Goal: Task Accomplishment & Management: Use online tool/utility

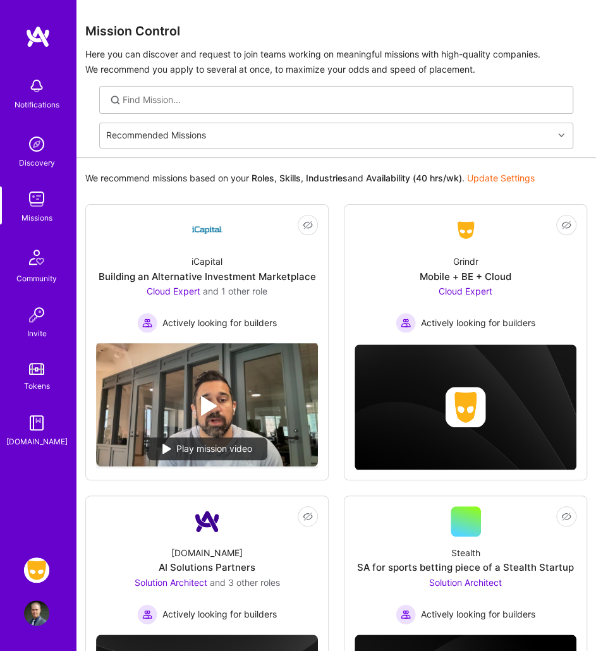
click at [33, 556] on img at bounding box center [36, 570] width 25 height 25
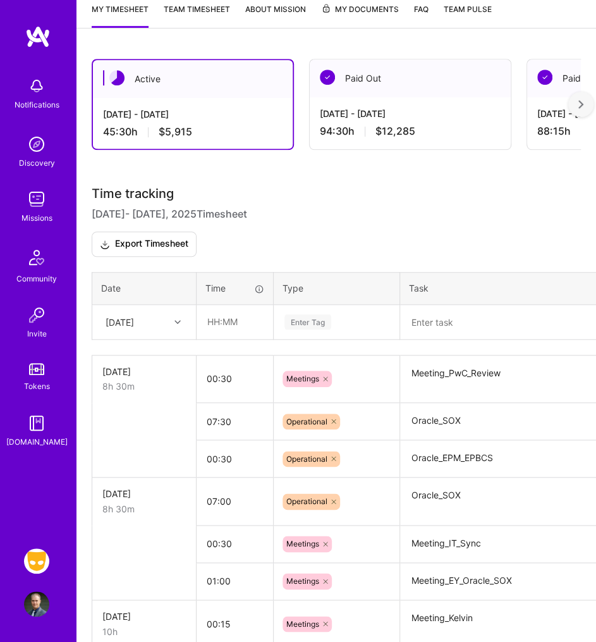
scroll to position [238, 0]
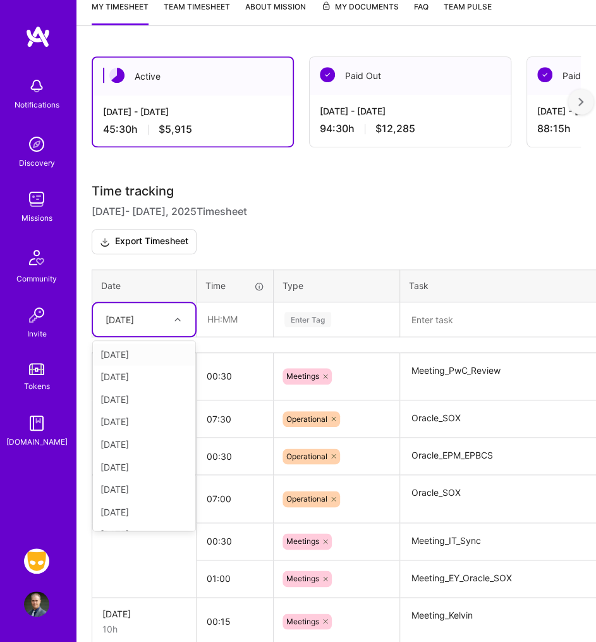
click at [171, 312] on div at bounding box center [179, 319] width 20 height 16
click at [125, 467] on div "[DATE]" at bounding box center [144, 472] width 102 height 23
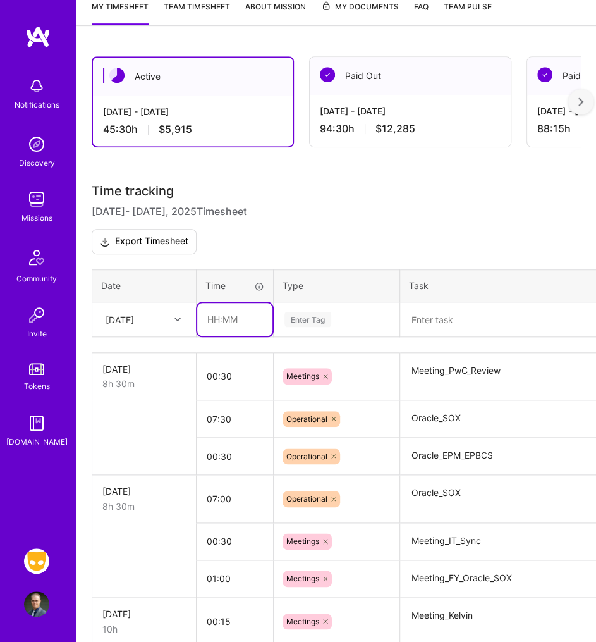
click at [210, 317] on input "text" at bounding box center [234, 319] width 75 height 33
type input "06:00"
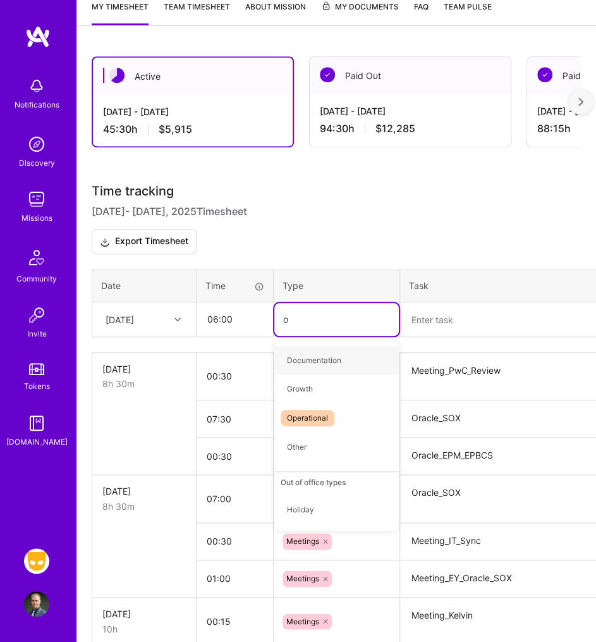
type input "op"
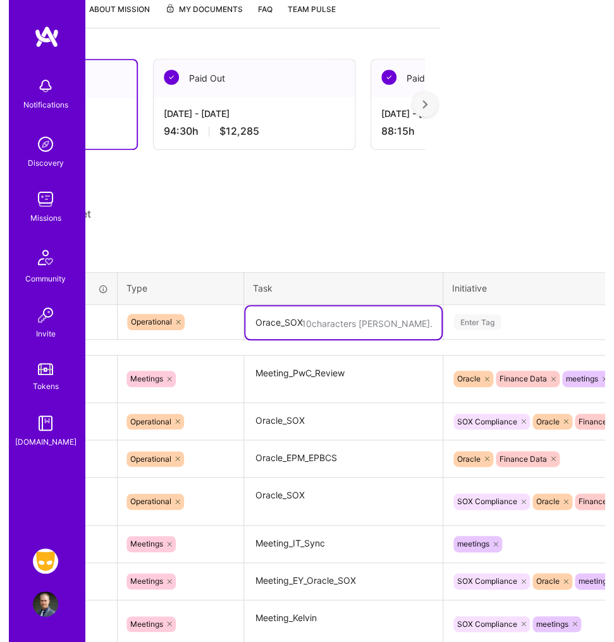
scroll to position [235, 169]
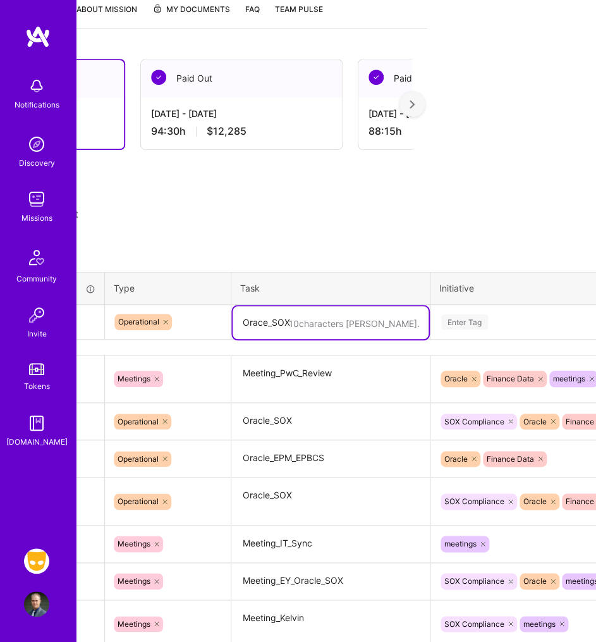
type textarea "Orace_SOX"
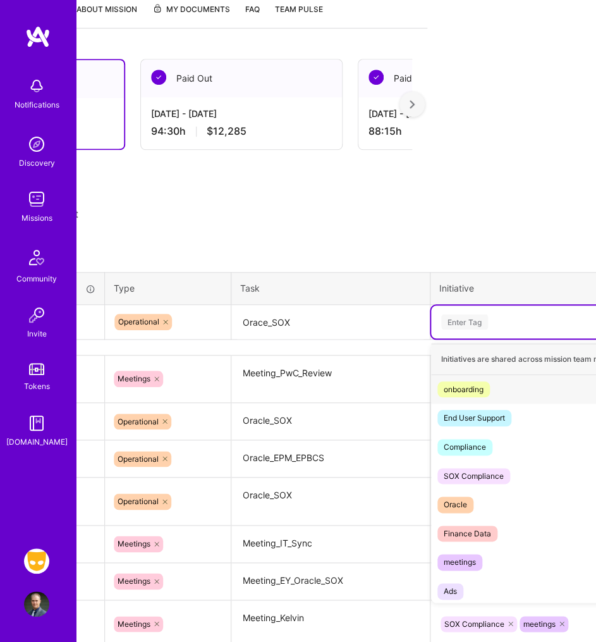
click at [510, 328] on div "Enter Tag" at bounding box center [546, 321] width 231 height 33
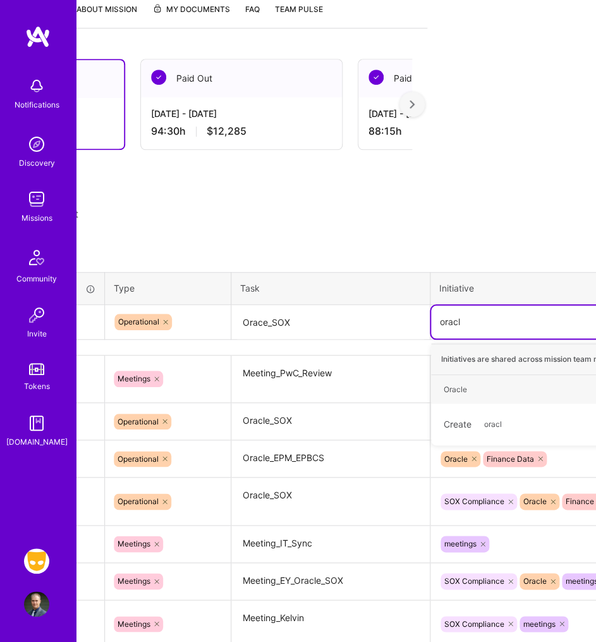
type input "oracle"
type input "sox"
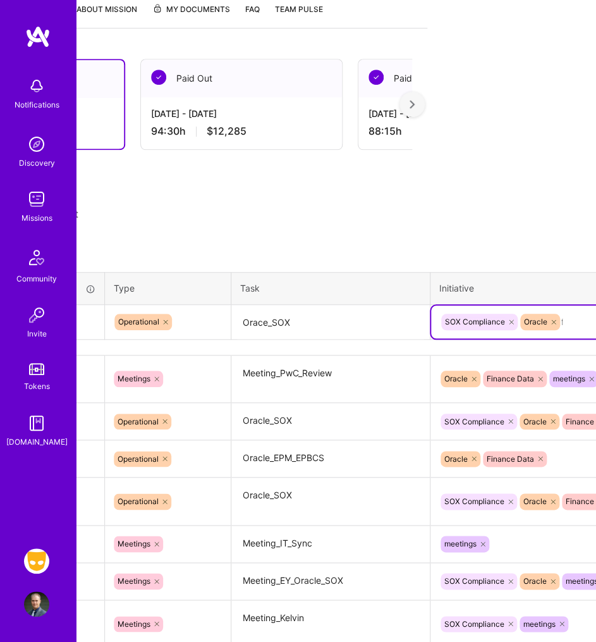
type input "fin"
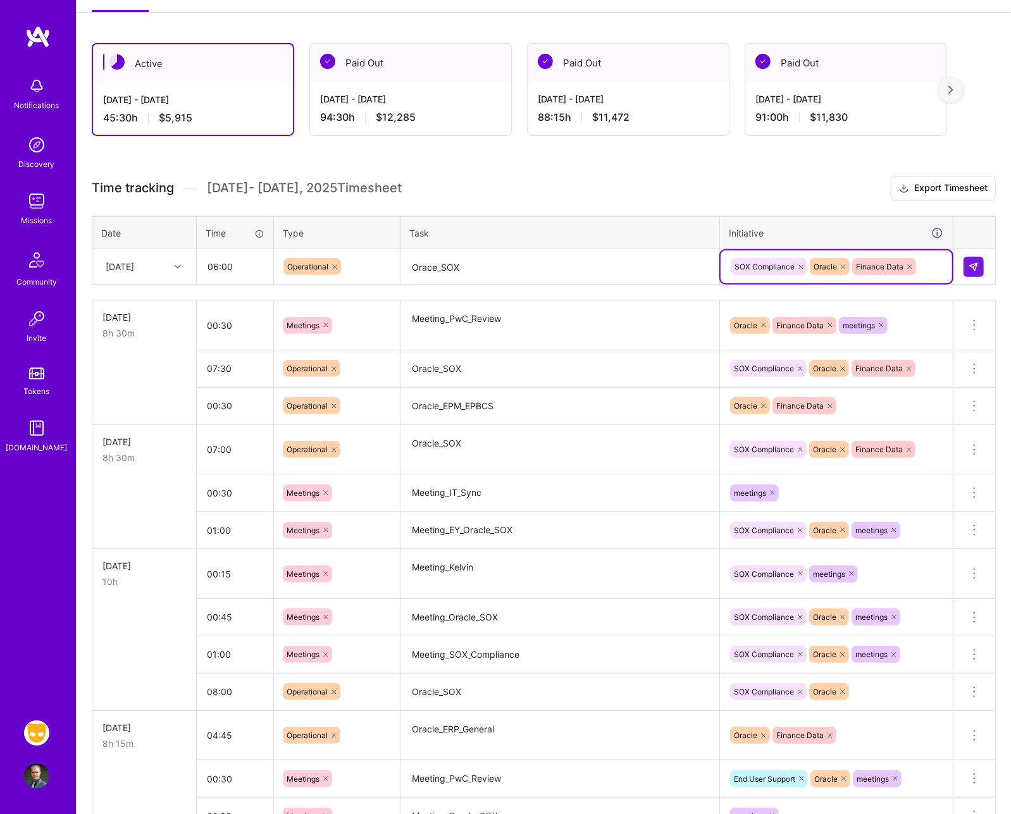
scroll to position [189, 0]
click at [592, 266] on img at bounding box center [973, 267] width 10 height 10
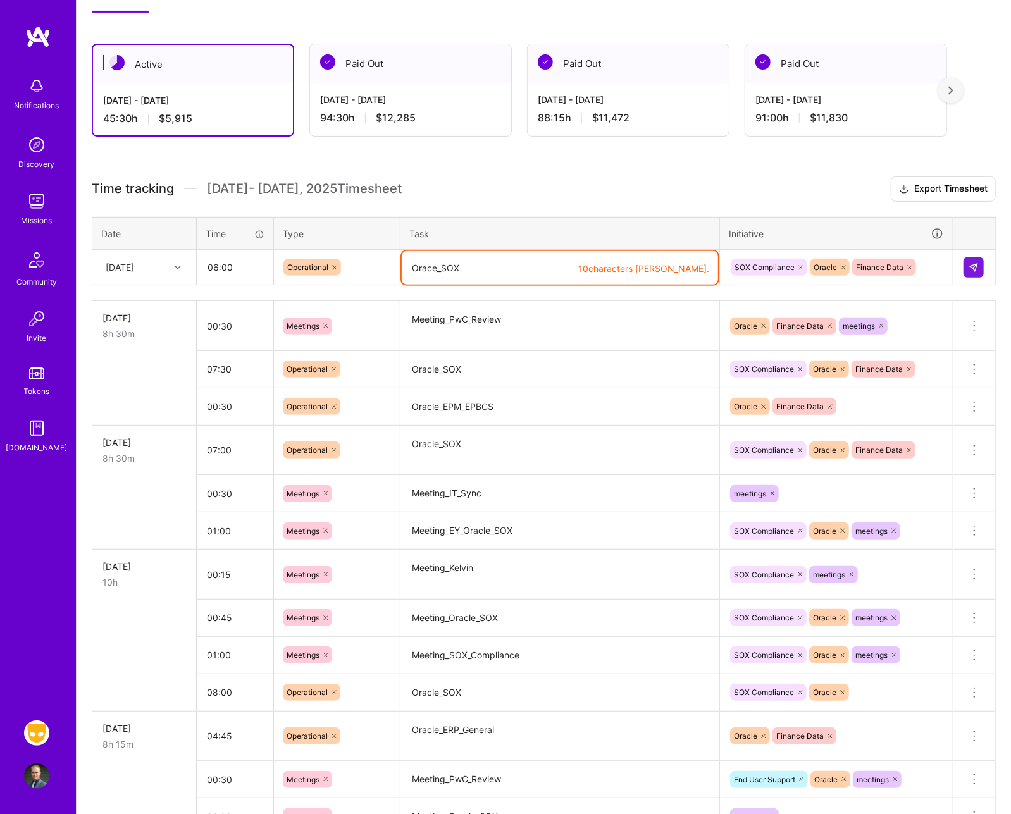
click at [431, 266] on textarea "Orace_SOX" at bounding box center [560, 268] width 316 height 34
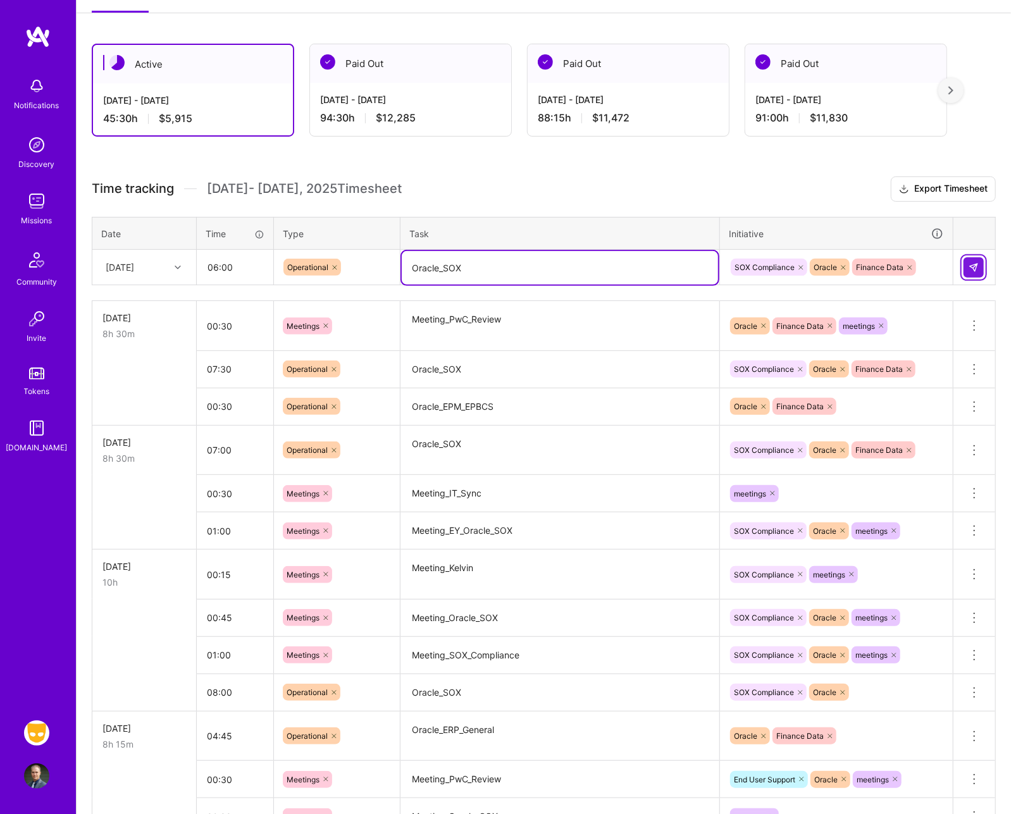
type textarea "Oracle_SOX"
click at [592, 270] on button at bounding box center [973, 267] width 20 height 20
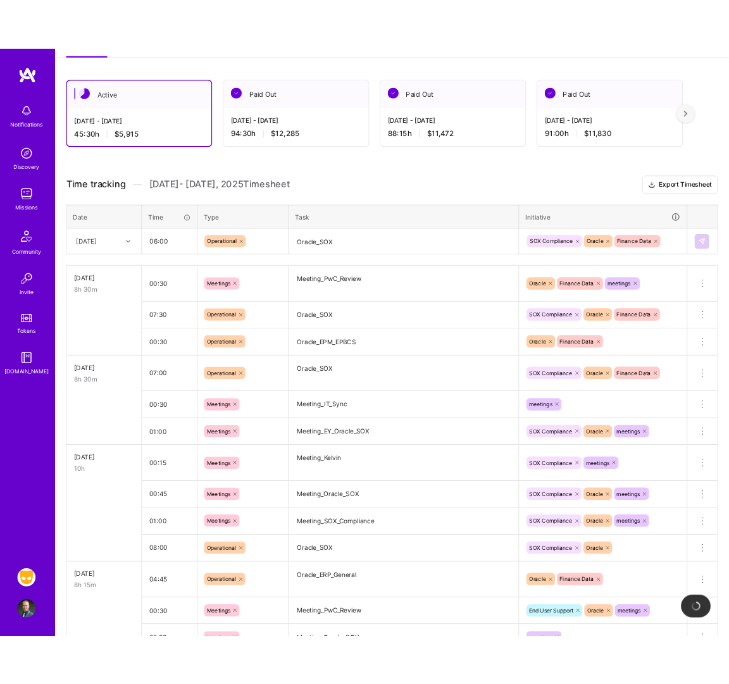
scroll to position [158, 0]
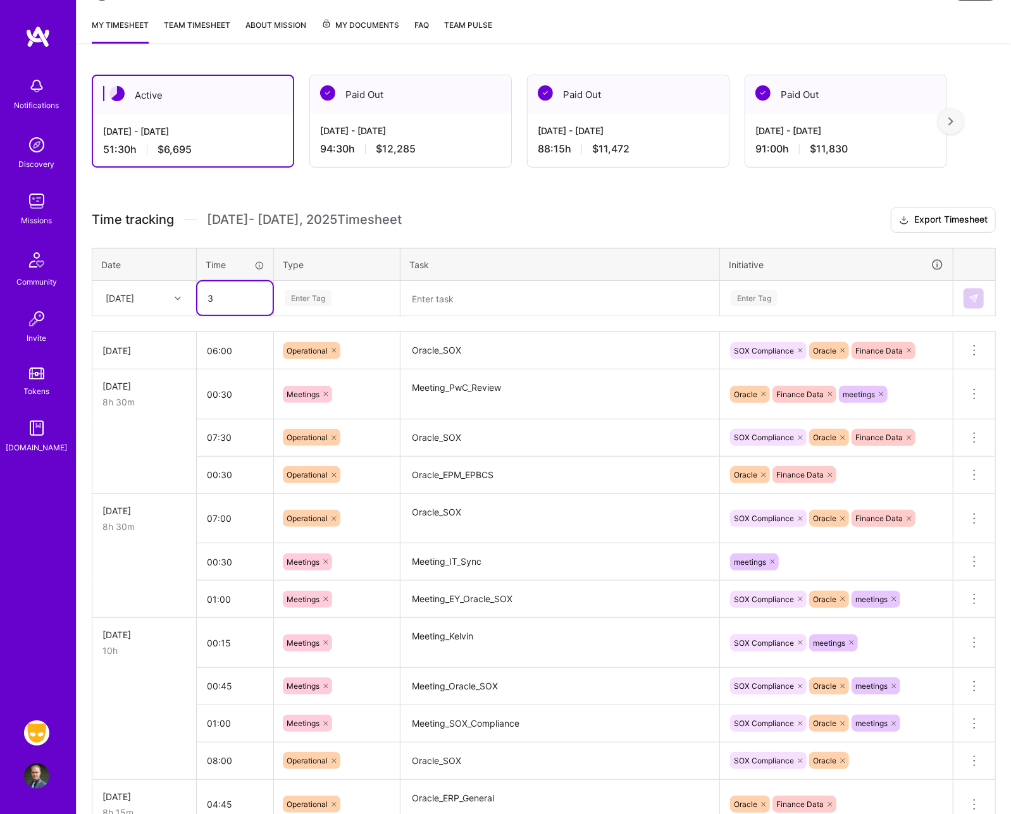
type input "3"
type input "00:30"
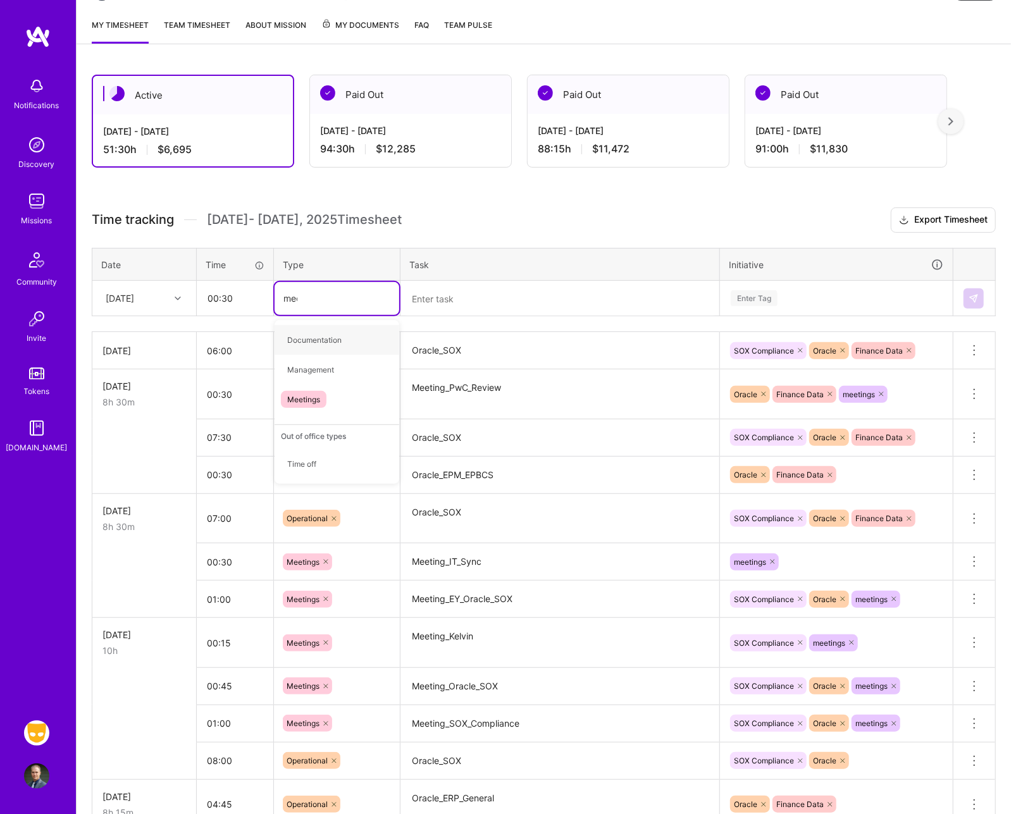
type input "meet"
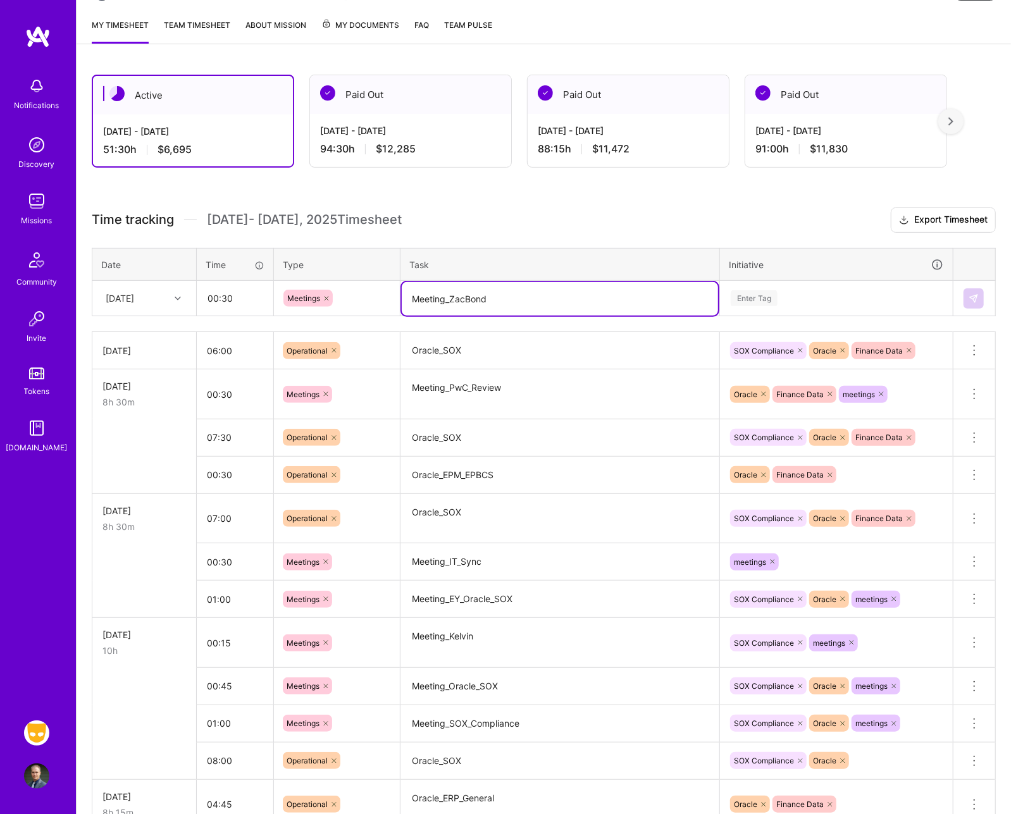
type textarea "Meeting_ZacBond"
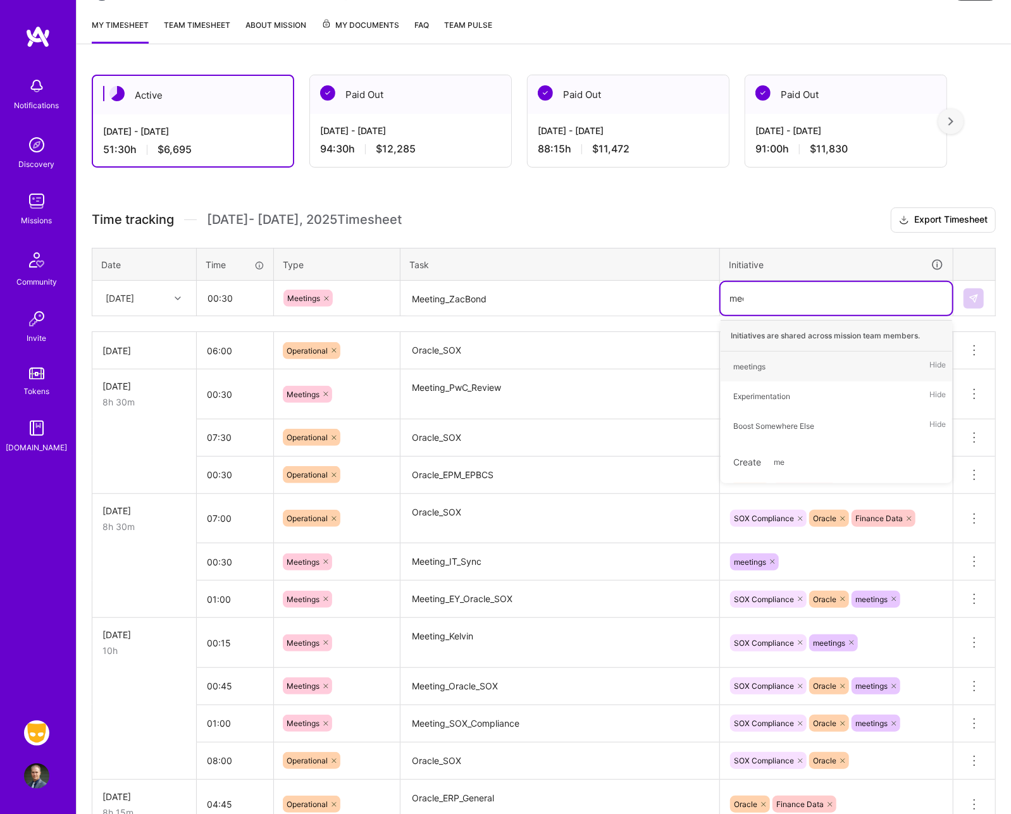
type input "meet"
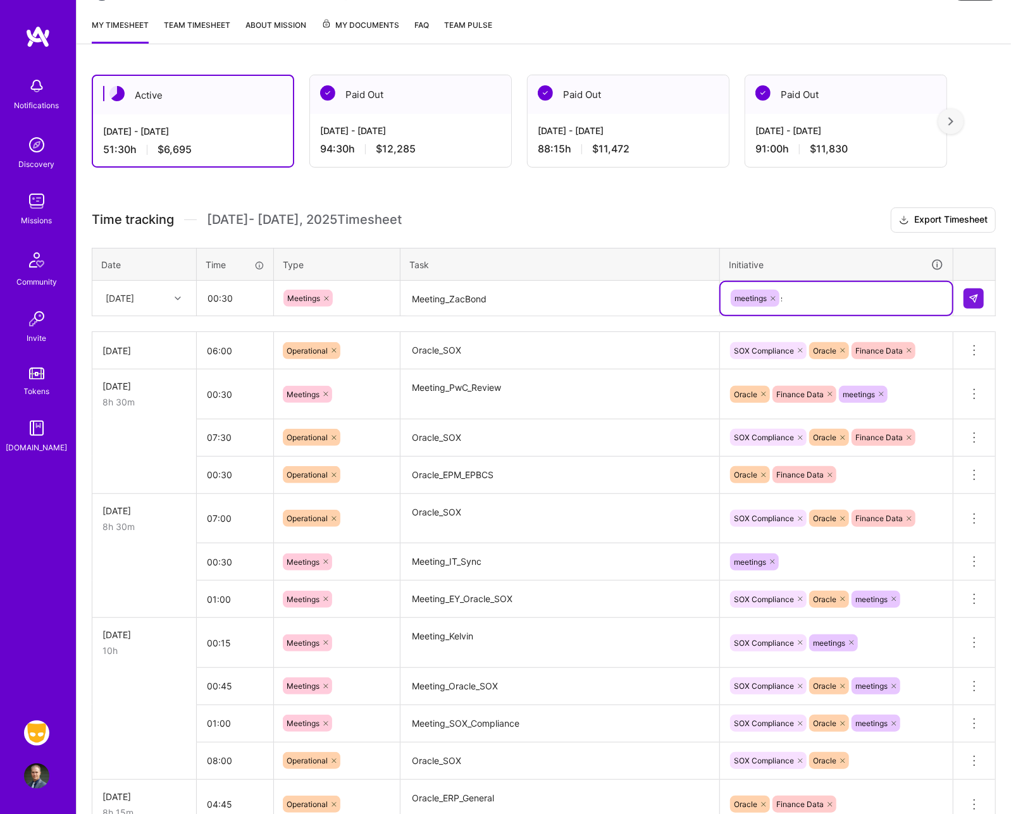
type input "so"
click at [592, 293] on img at bounding box center [973, 298] width 10 height 10
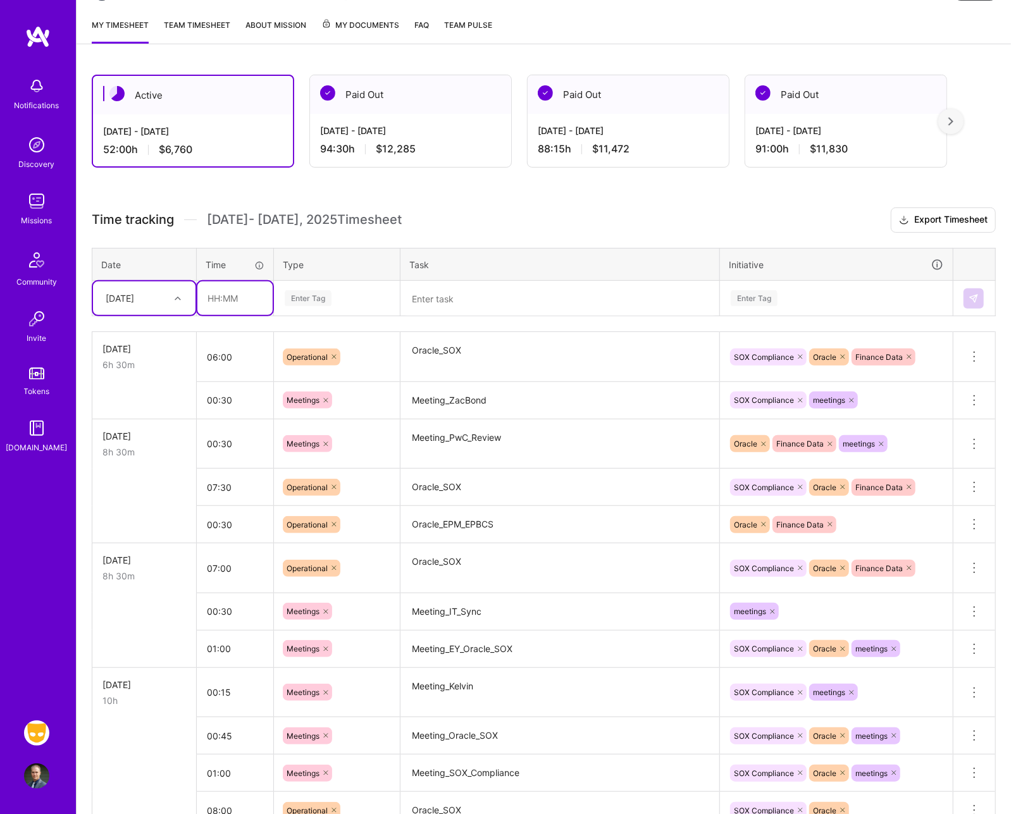
click at [237, 302] on input "text" at bounding box center [234, 298] width 75 height 34
type input "00:30"
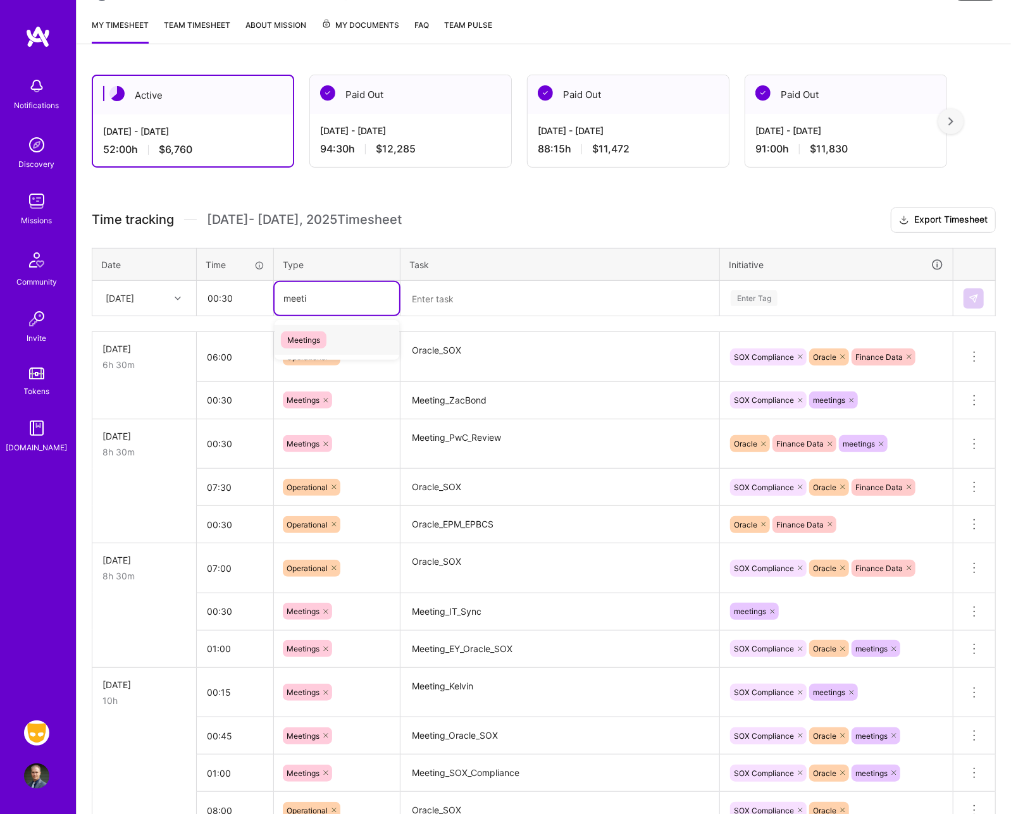
type input "meetin"
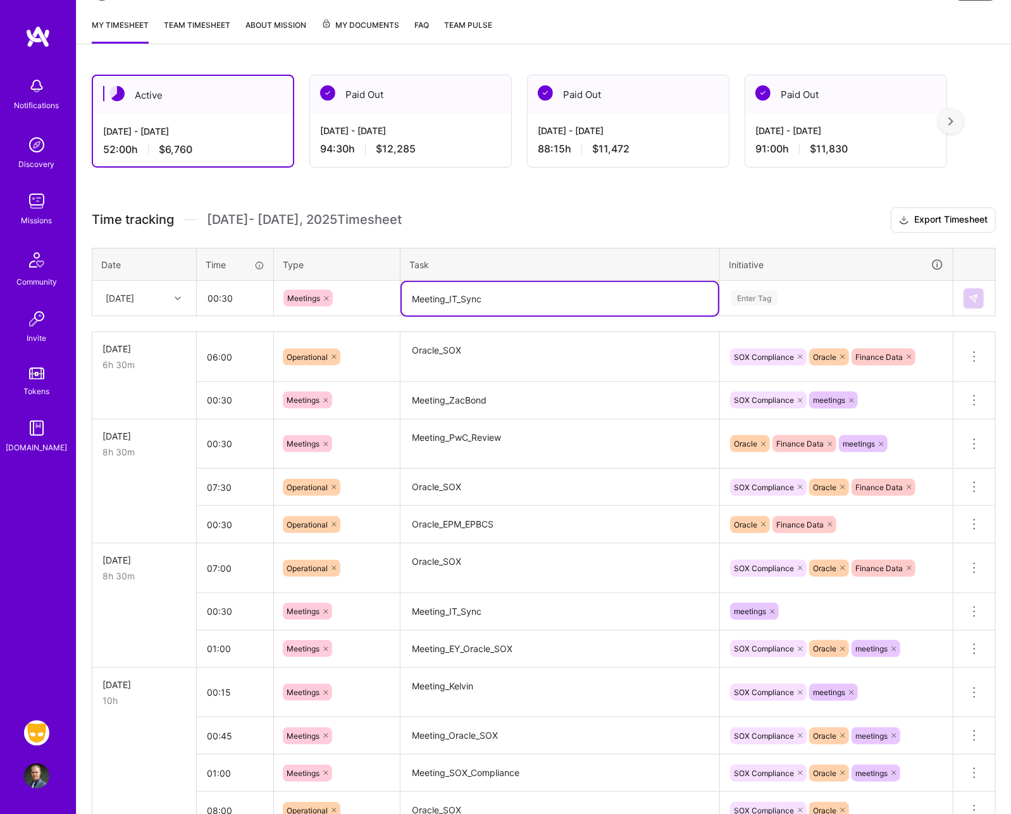
type textarea "Meeting_IT_Sync"
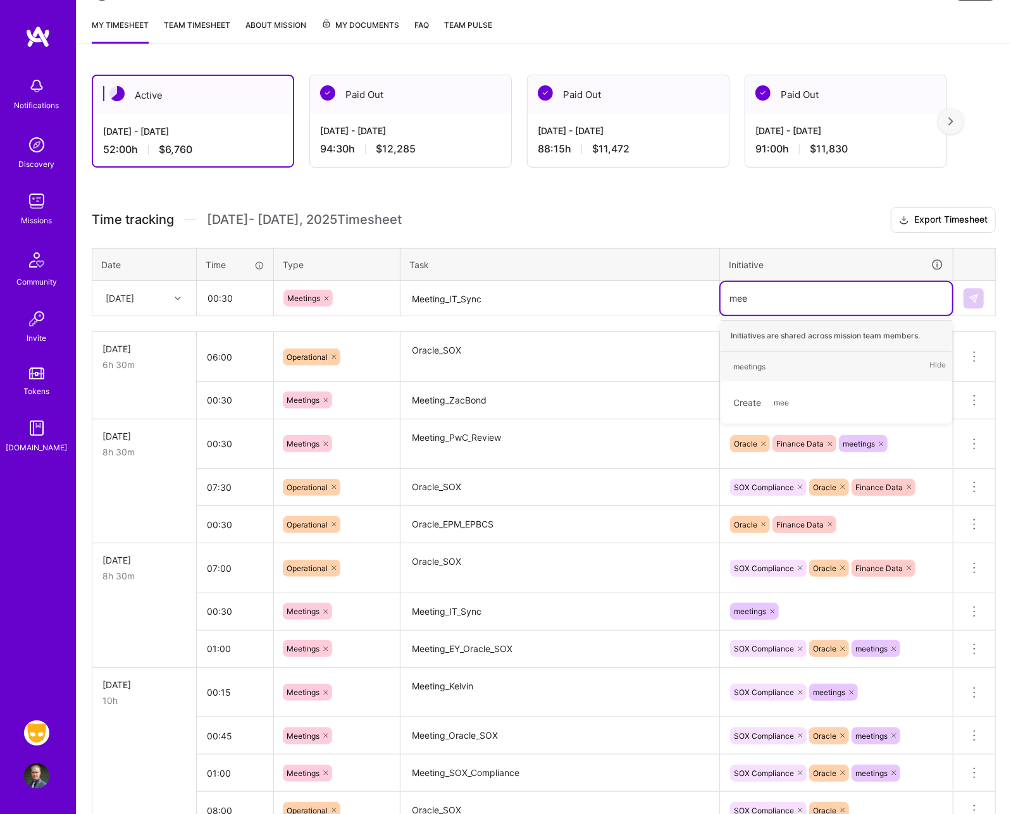
type input "meet"
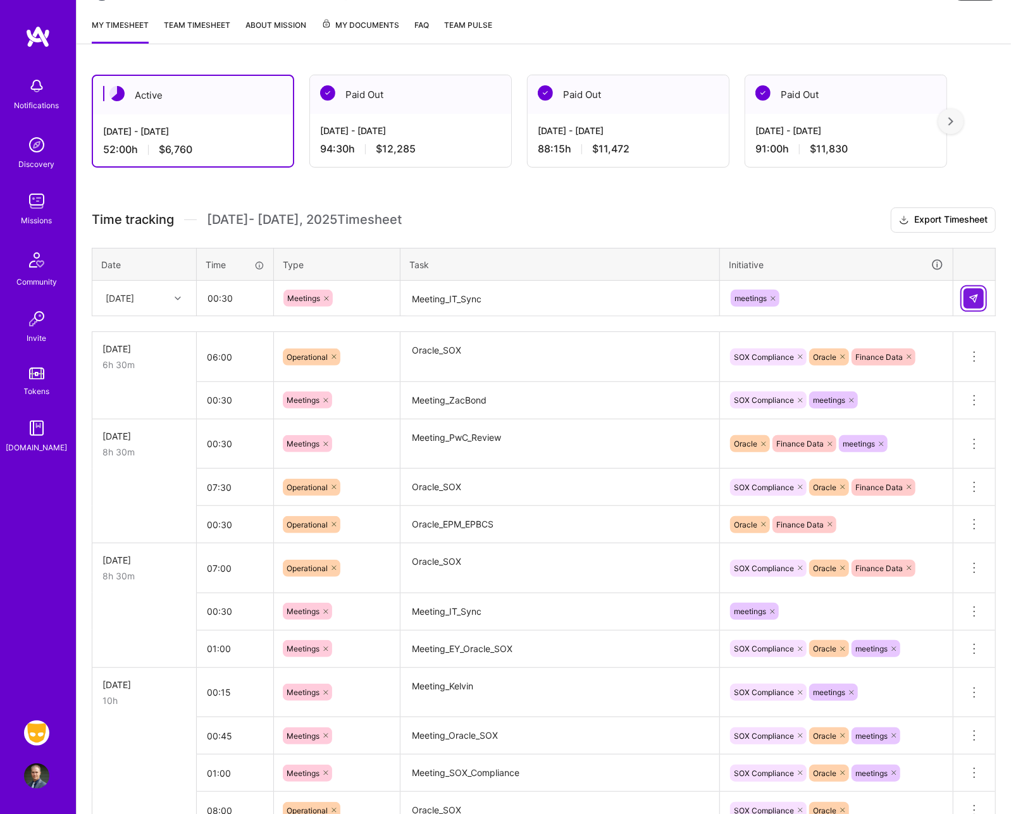
click at [592, 292] on button at bounding box center [973, 298] width 20 height 20
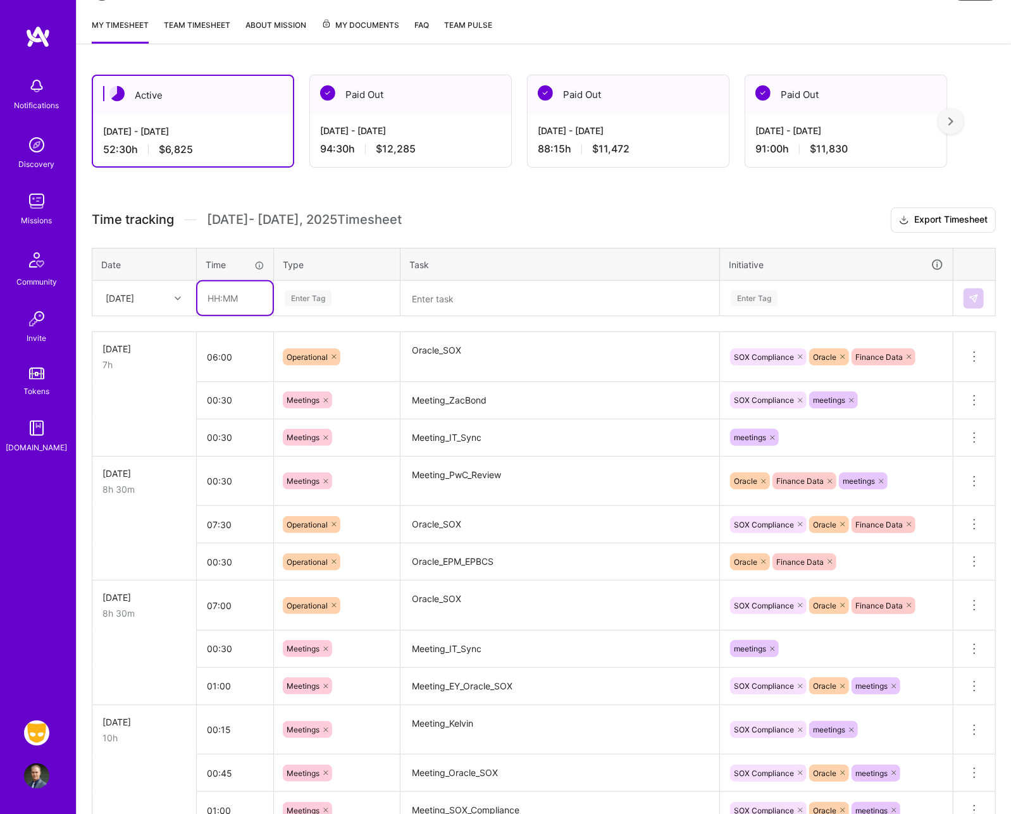
click at [232, 295] on input "text" at bounding box center [234, 298] width 75 height 34
type input "00:30"
type input "Meetin"
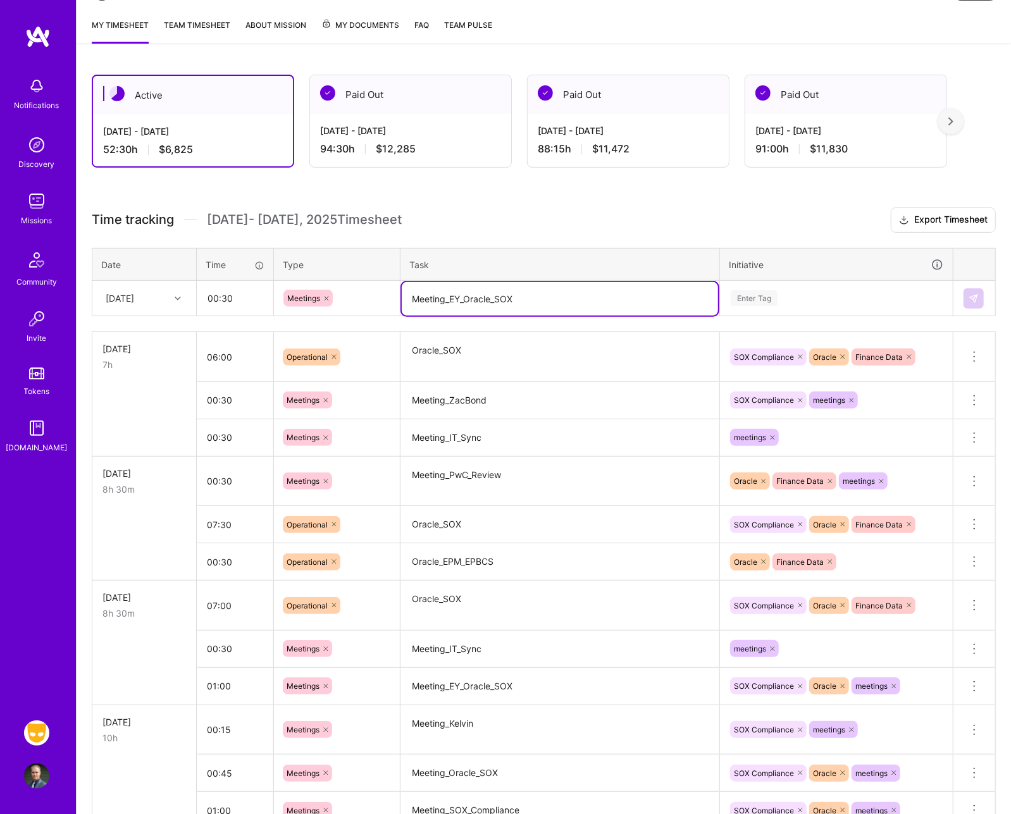
type textarea "Meeting_EY_Oracle_SOX"
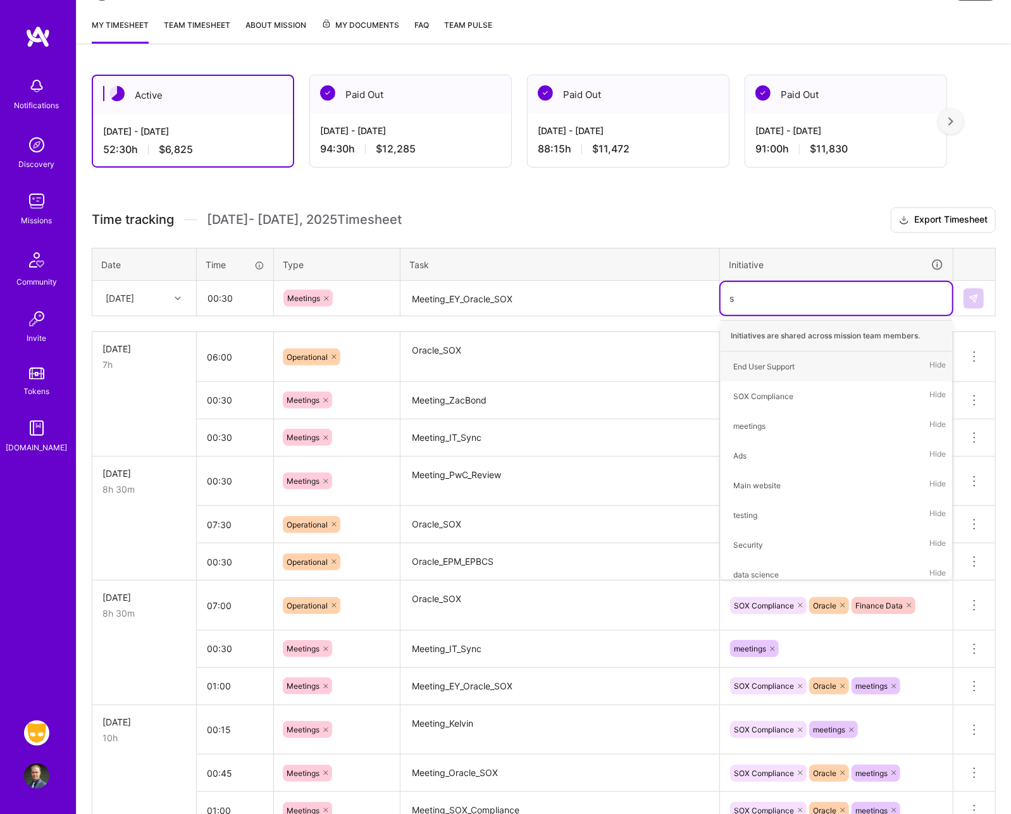
type input "so"
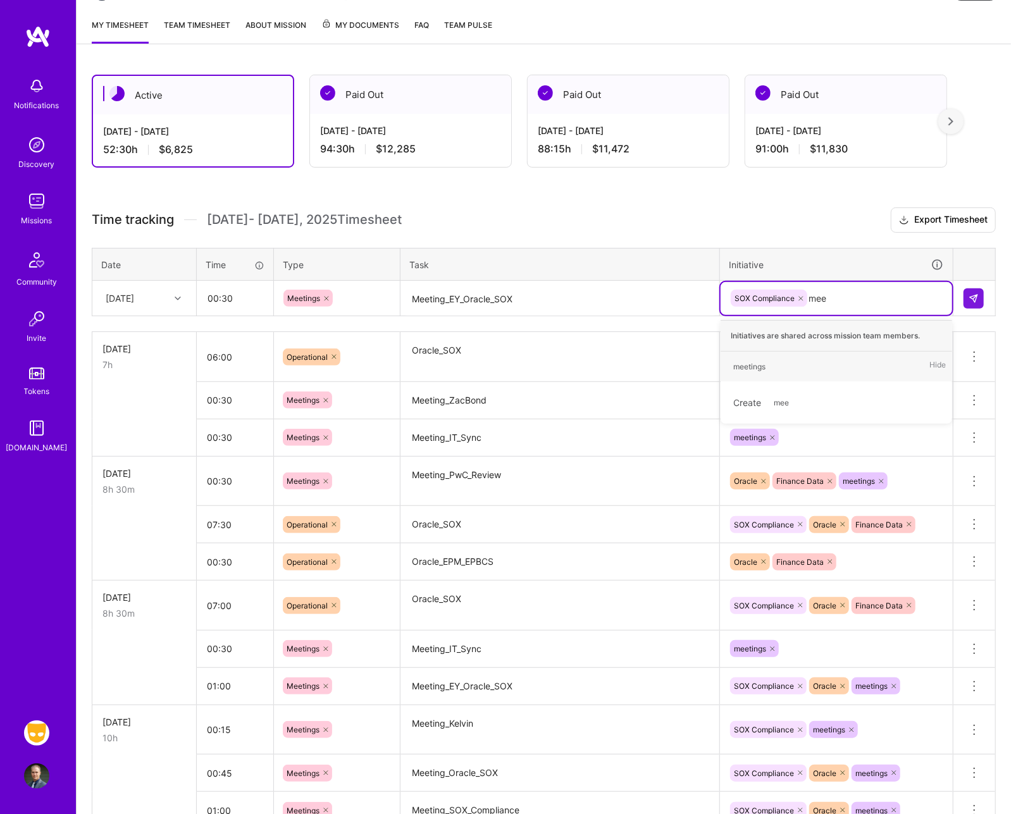
type input "meet"
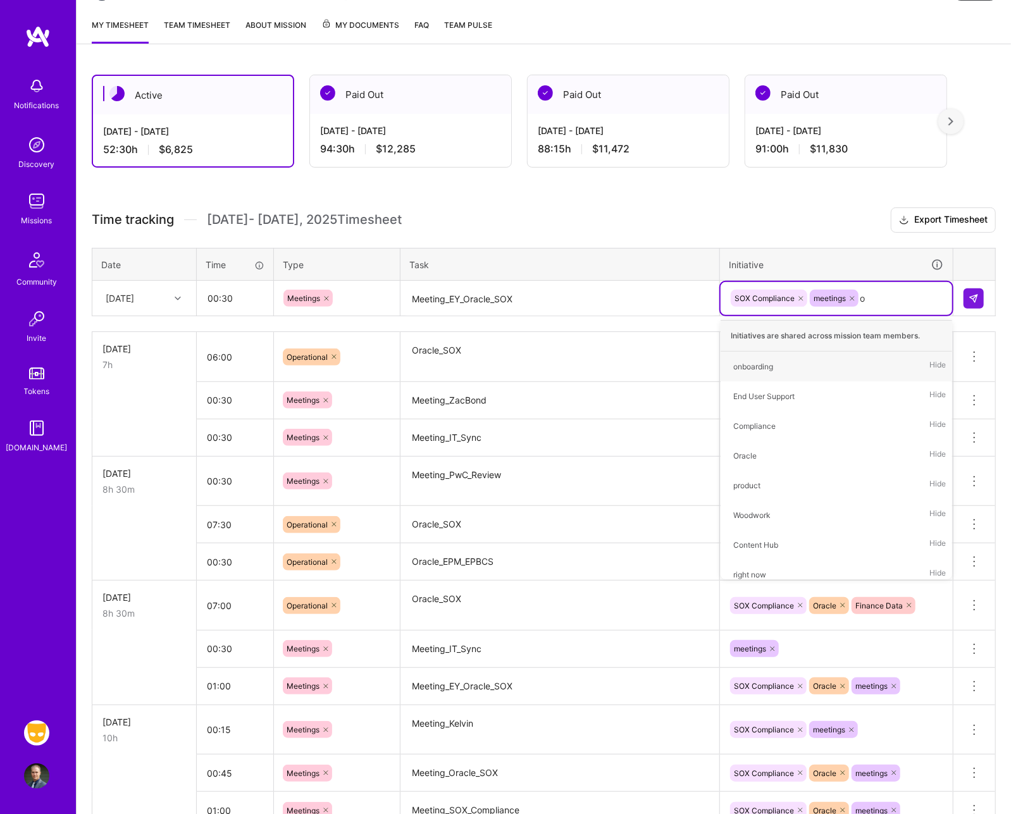
type input "or"
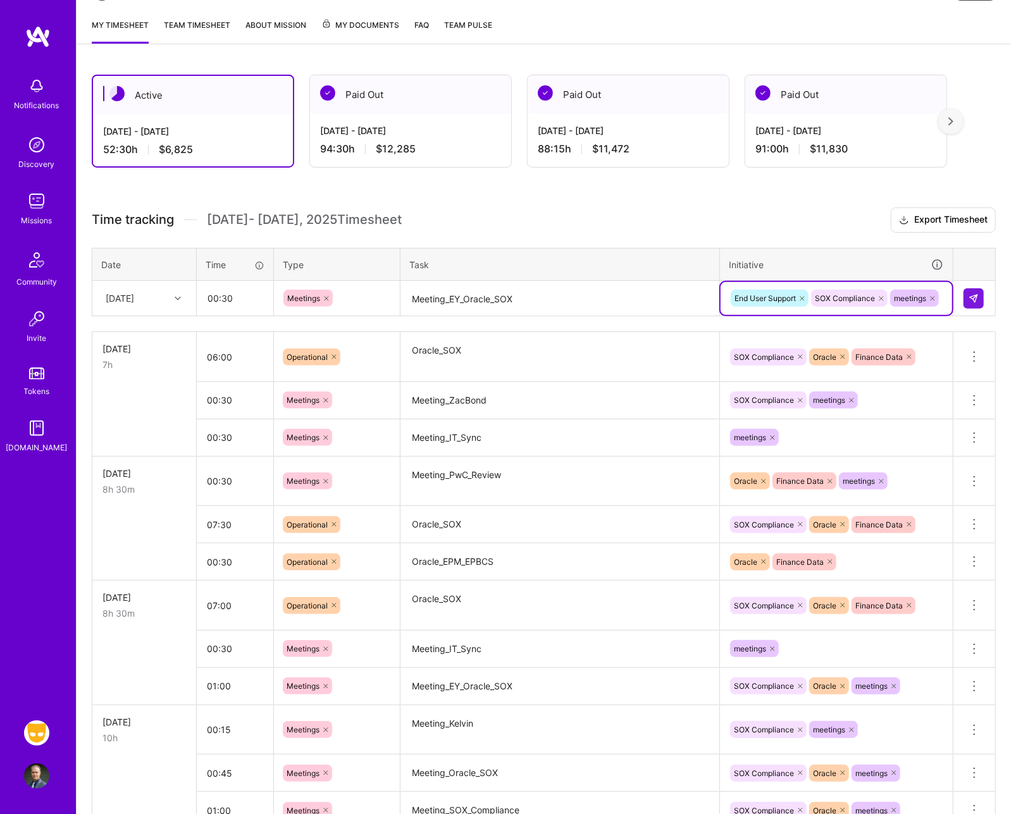
click at [592, 295] on icon at bounding box center [802, 299] width 8 height 8
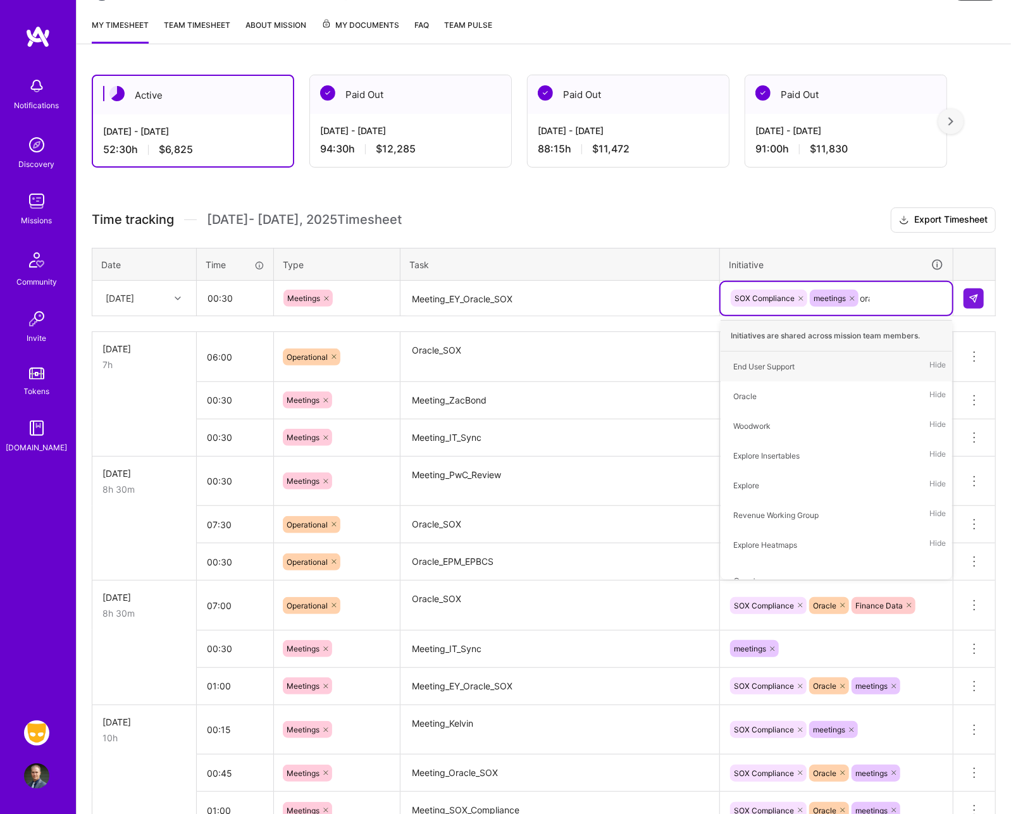
type input "orac"
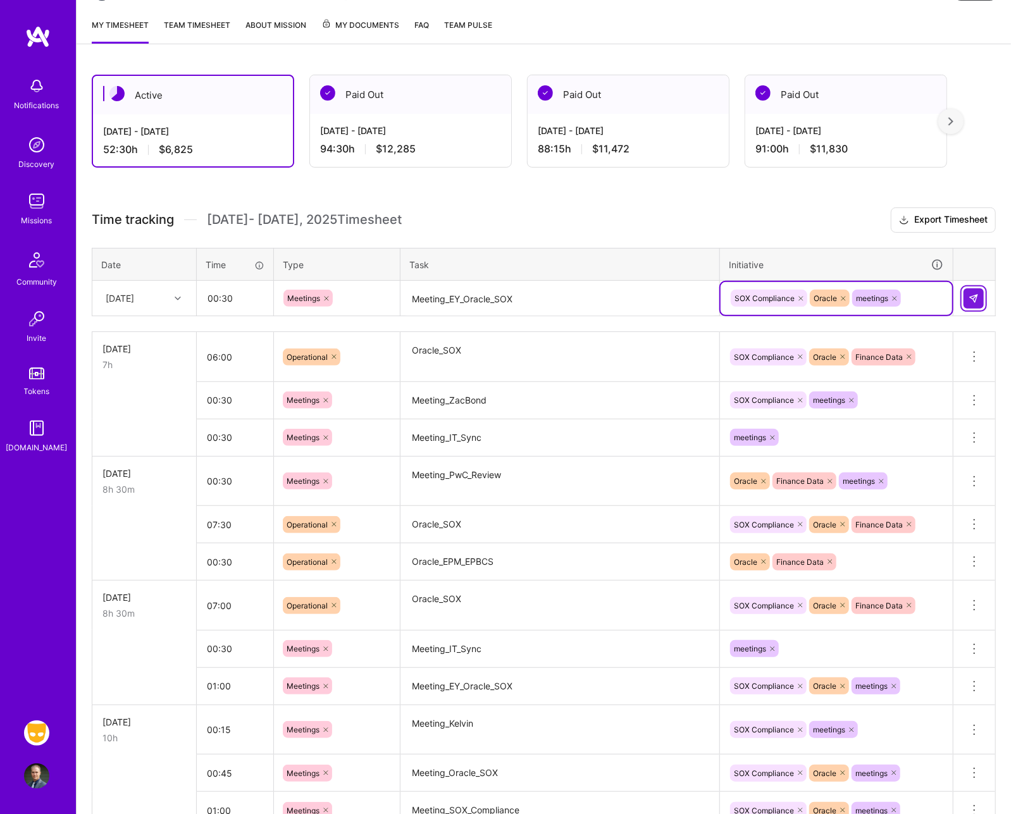
click at [592, 299] on img at bounding box center [973, 298] width 10 height 10
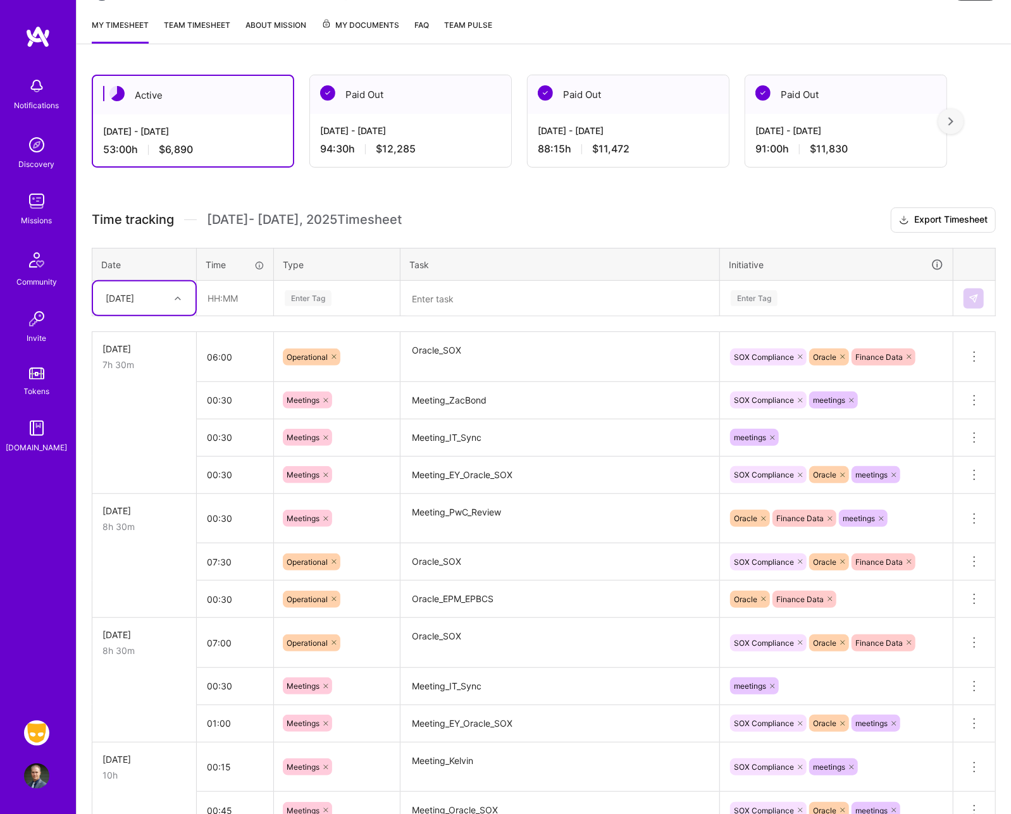
drag, startPoint x: 639, startPoint y: 330, endPoint x: 186, endPoint y: 268, distance: 457.1
click at [186, 268] on div "Time tracking [DATE] - [DATE] Timesheet Export Timesheet Date Time Type Task In…" at bounding box center [544, 783] width 904 height 1153
click at [209, 295] on input "text" at bounding box center [234, 298] width 75 height 34
click at [521, 376] on textarea "Oracle_SOX" at bounding box center [560, 357] width 316 height 48
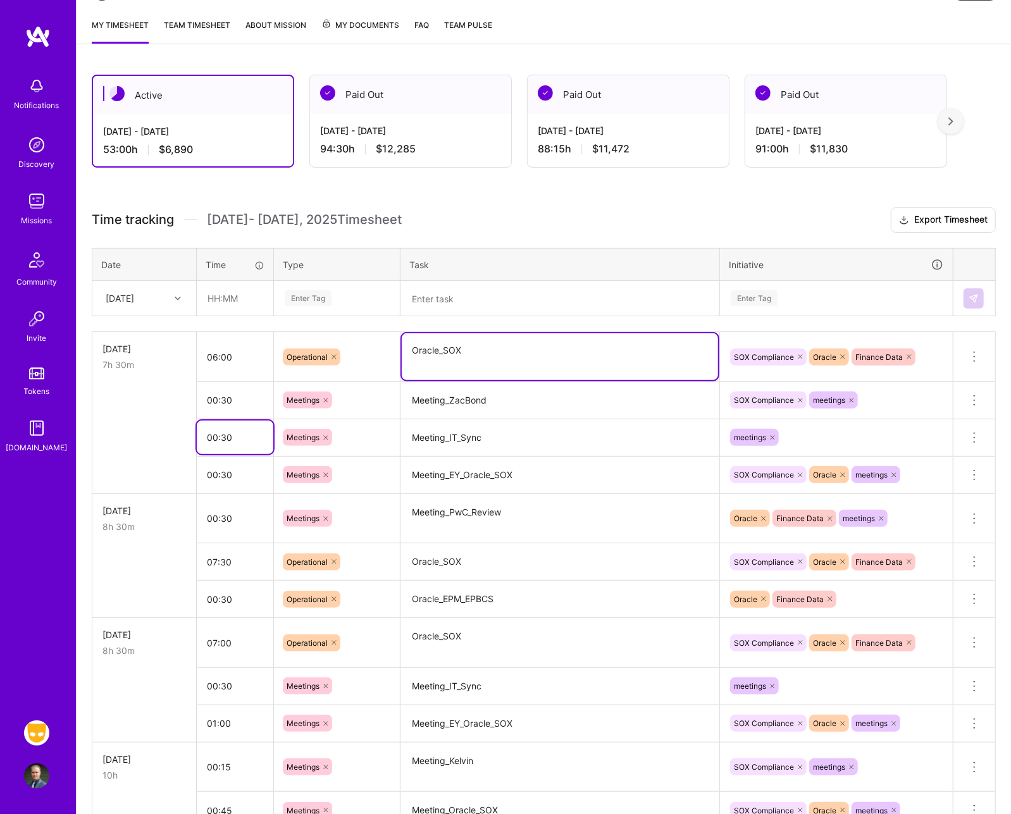
click at [230, 440] on input "00:30" at bounding box center [235, 438] width 77 height 34
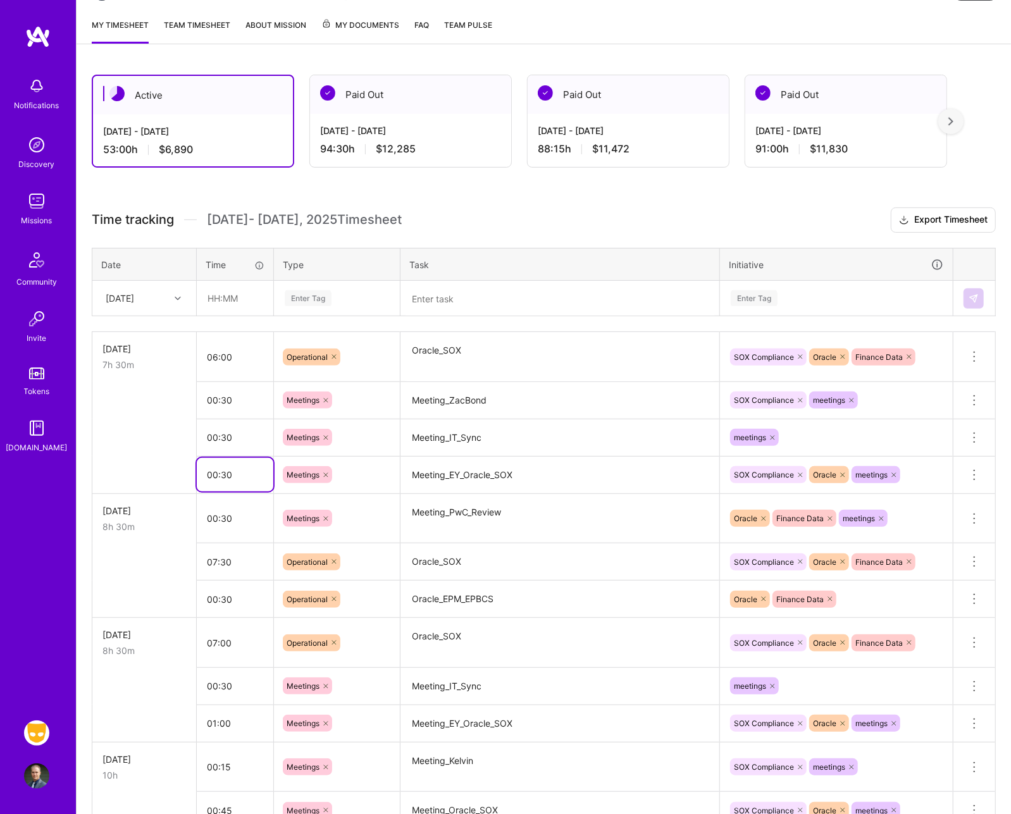
click at [224, 471] on input "00:30" at bounding box center [235, 475] width 77 height 34
type input "01:00"
click at [249, 375] on td "06:00" at bounding box center [235, 357] width 77 height 50
click at [249, 354] on input "06:00" at bounding box center [235, 357] width 77 height 34
click at [248, 299] on input "text" at bounding box center [234, 298] width 75 height 34
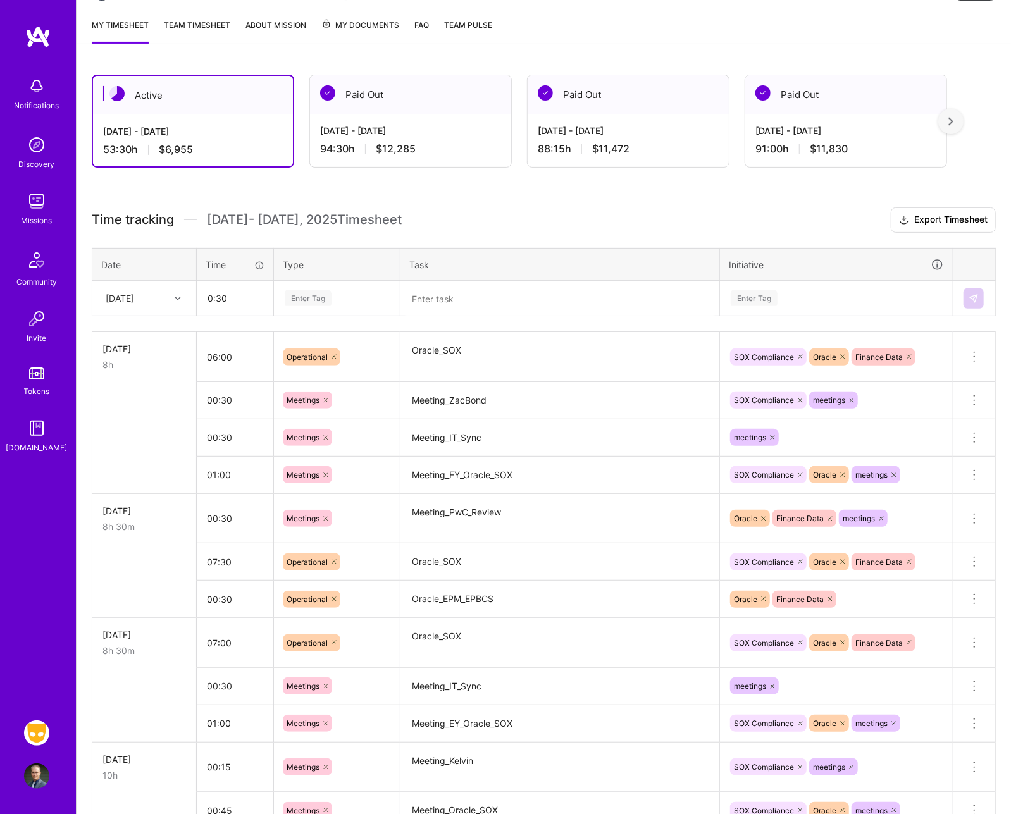
type input "00:30"
type input "meet"
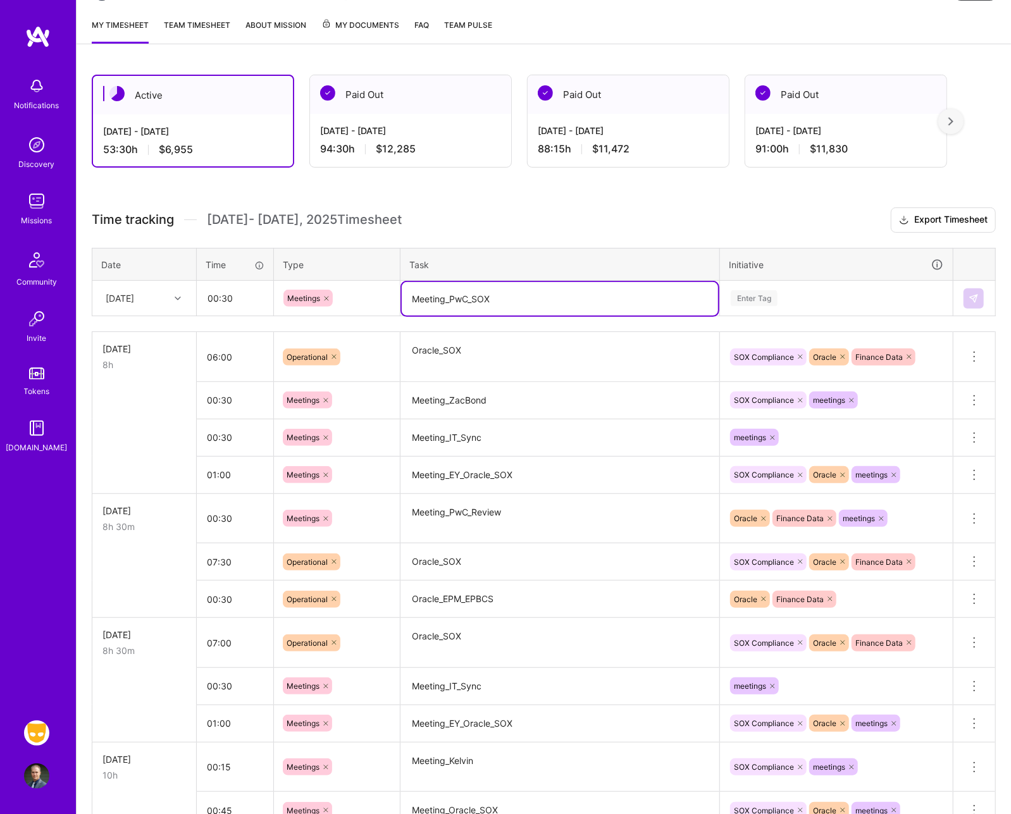
type textarea "Meeting_PwC_SOX"
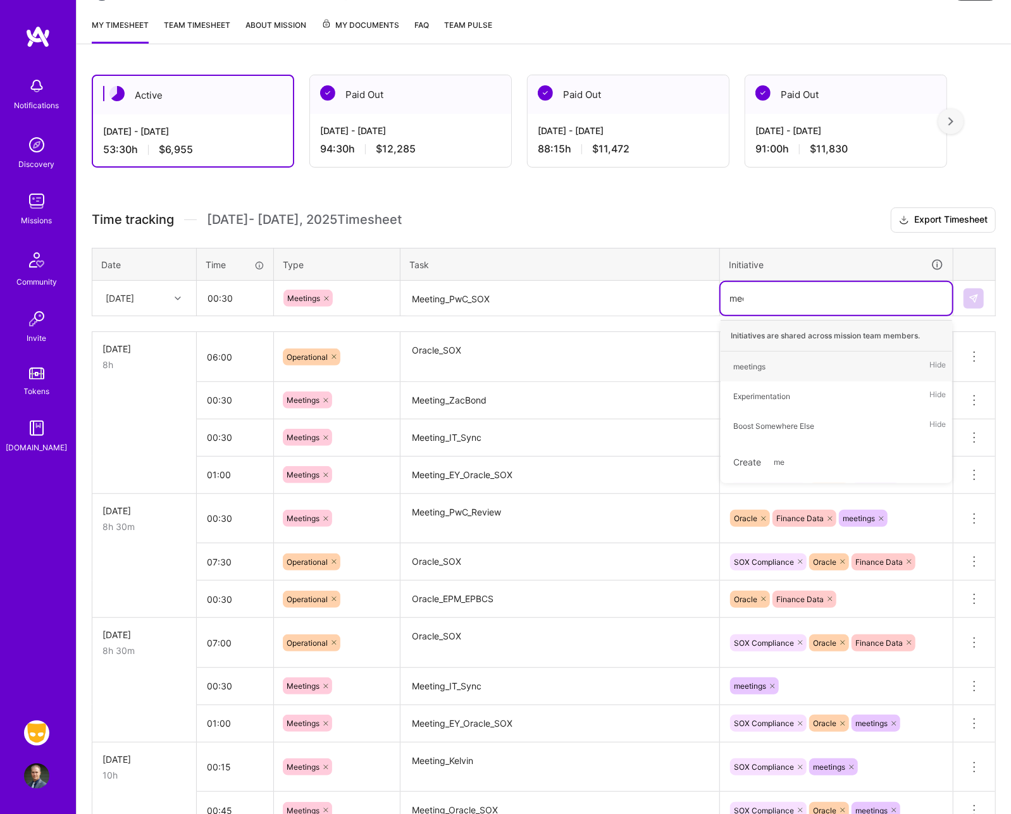
type input "meet"
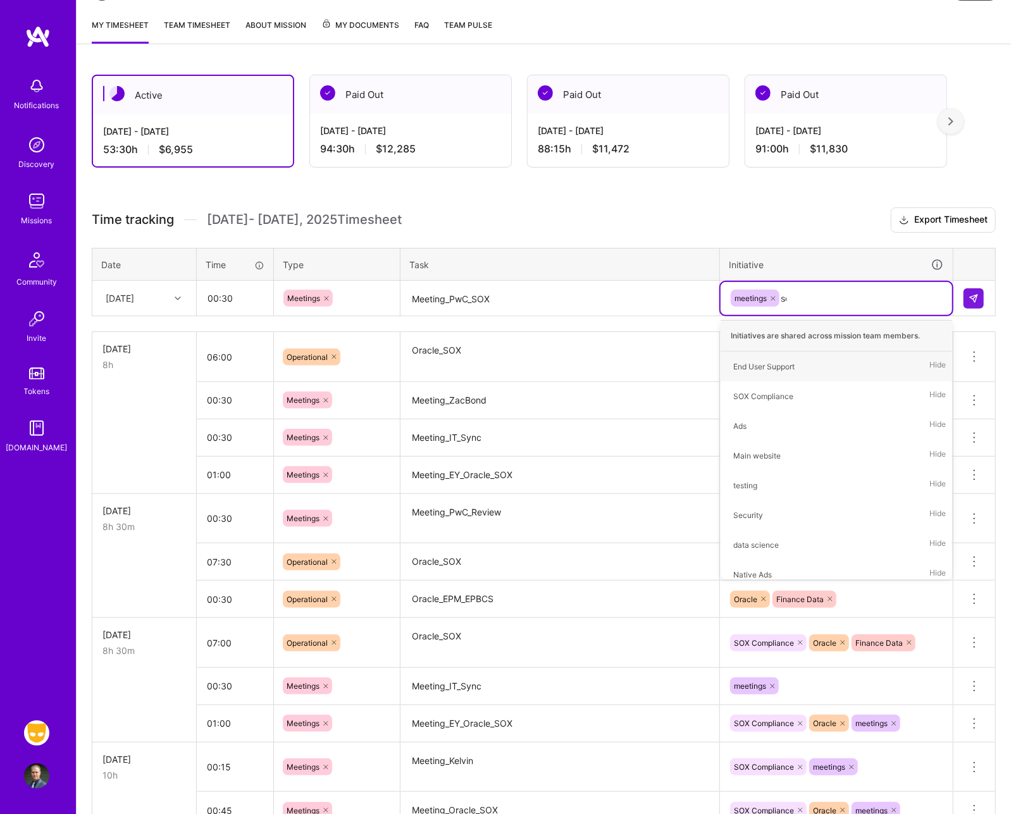
type input "sox"
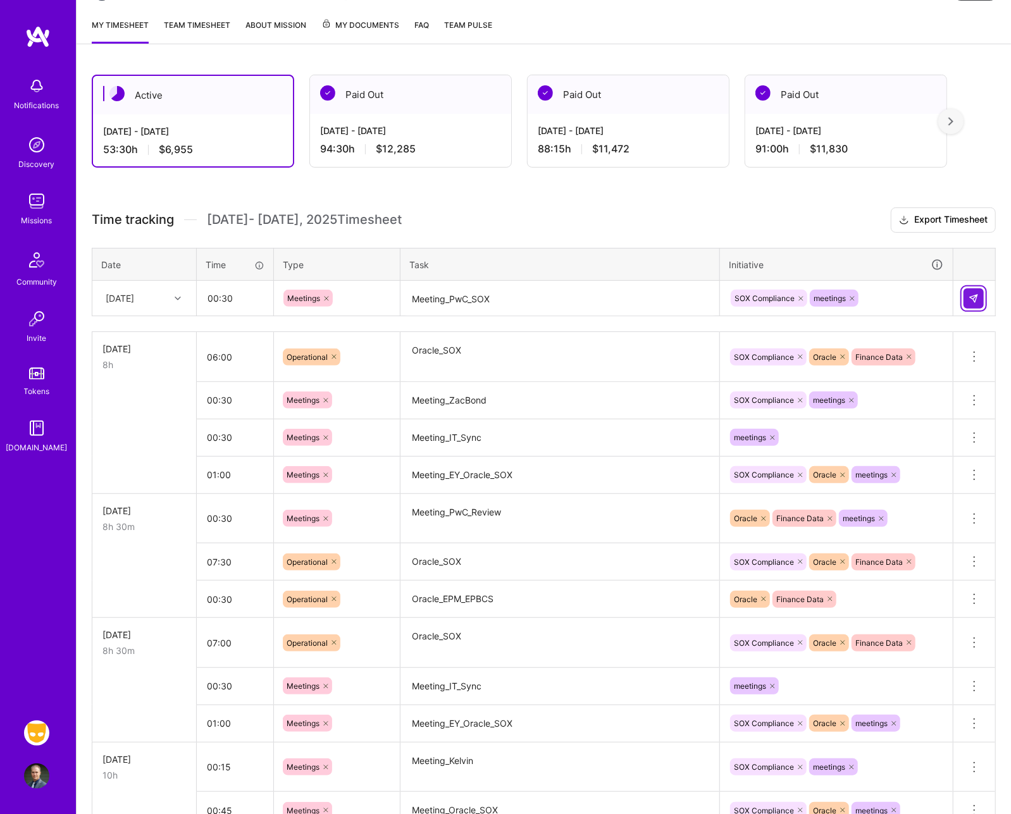
click at [592, 295] on img at bounding box center [973, 298] width 10 height 10
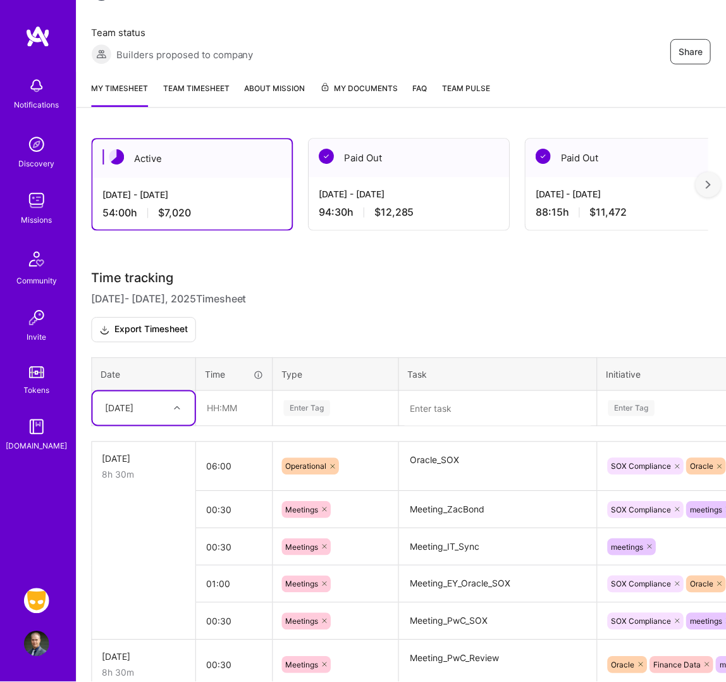
scroll to position [159, 0]
